Goal: Find specific page/section: Find specific page/section

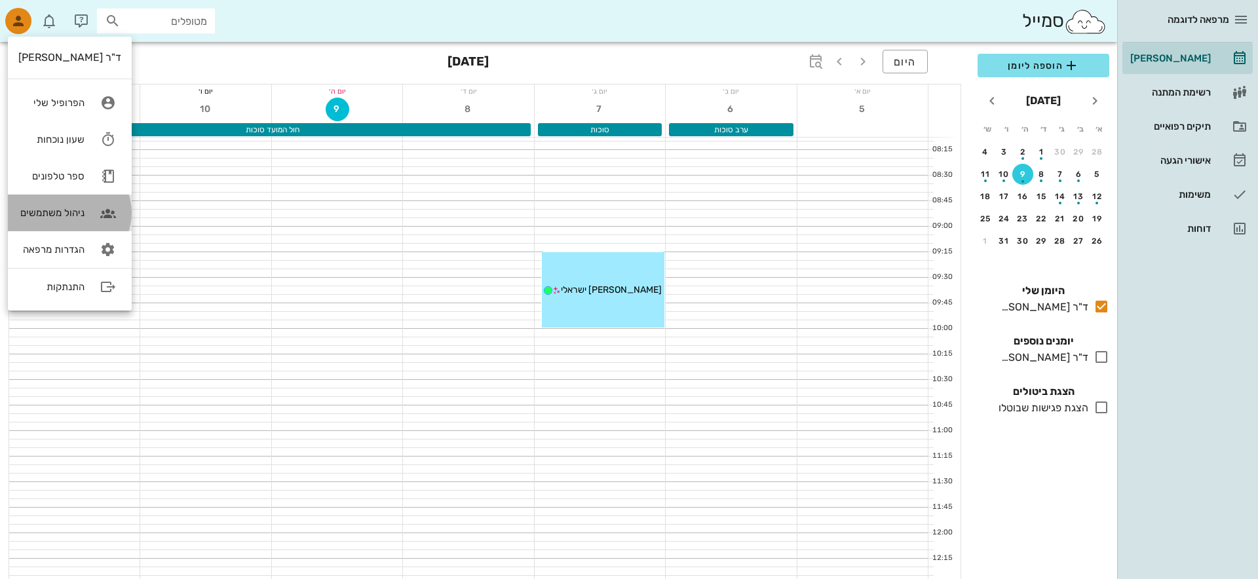
click at [39, 208] on div "ניהול משתמשים" at bounding box center [51, 213] width 66 height 12
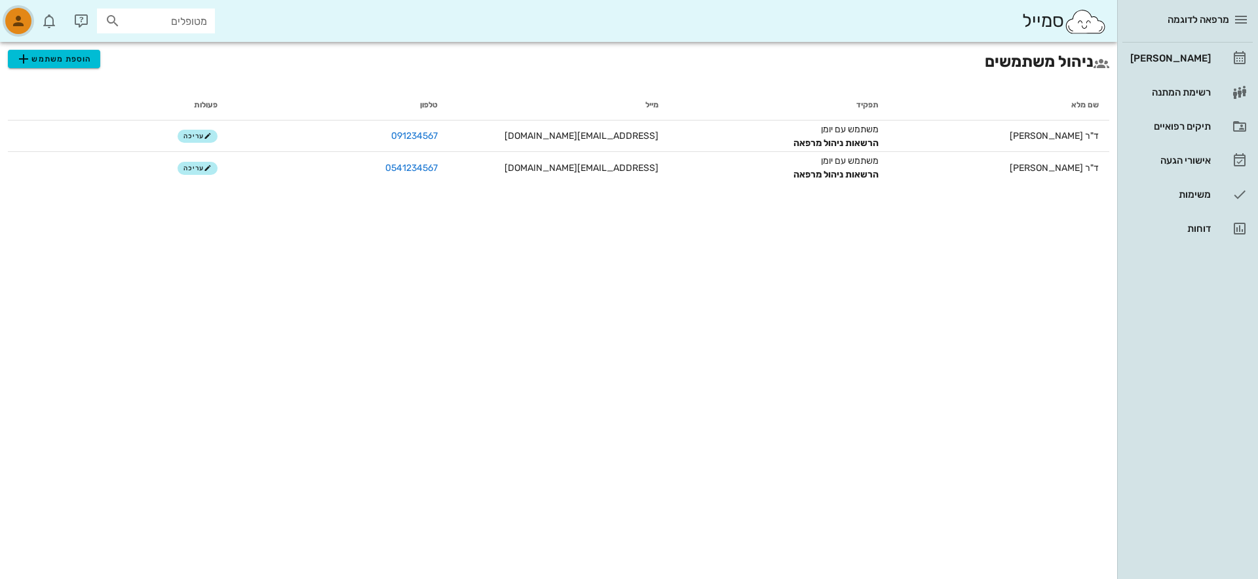
click at [8, 23] on div "button" at bounding box center [18, 21] width 26 height 26
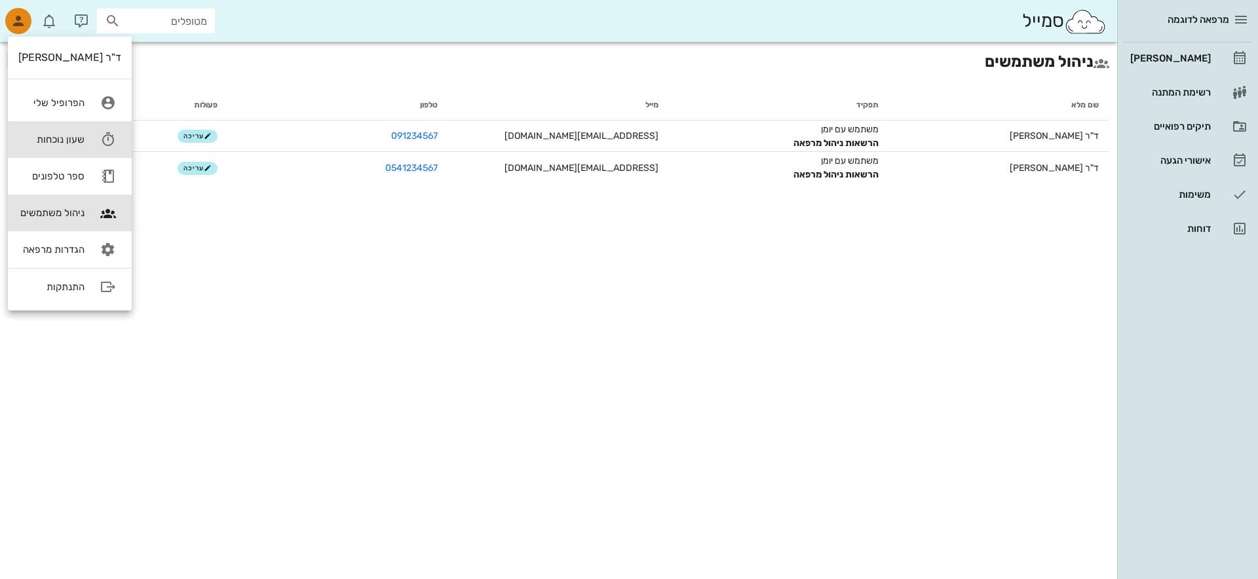
click at [83, 141] on link "שעון נוכחות" at bounding box center [70, 139] width 124 height 37
